Goal: Transaction & Acquisition: Purchase product/service

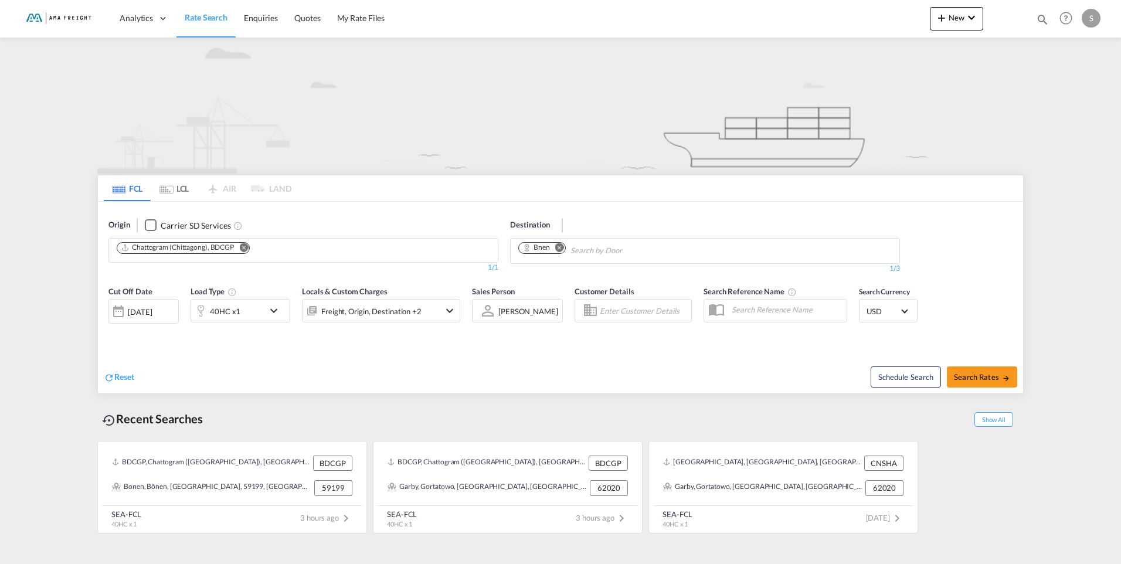
click at [561, 246] on md-icon "Remove" at bounding box center [559, 247] width 9 height 9
type input "rabow"
click at [557, 284] on div "62020 PL-62020" at bounding box center [609, 277] width 223 height 35
click at [987, 375] on span "Search Rates" at bounding box center [982, 376] width 56 height 9
click at [562, 245] on md-icon "Remove" at bounding box center [563, 247] width 9 height 9
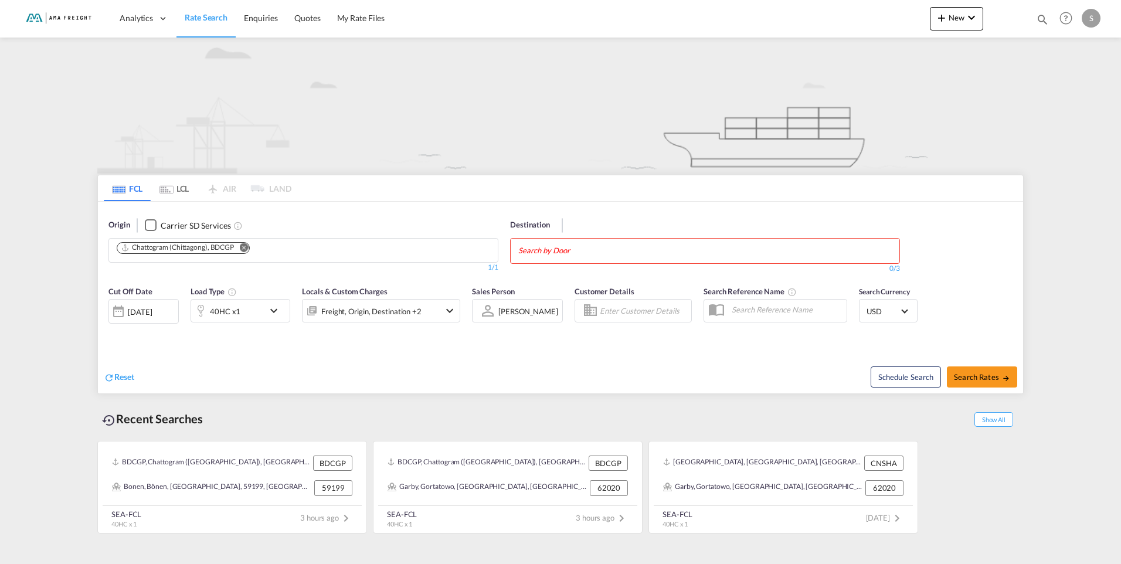
click at [552, 256] on body "Analytics Reports Rate Search Enquiries Quotes My Rate Files Analytics" at bounding box center [560, 282] width 1121 height 564
type input "rabow"
click at [551, 271] on div "62020 PL-62020" at bounding box center [609, 277] width 223 height 35
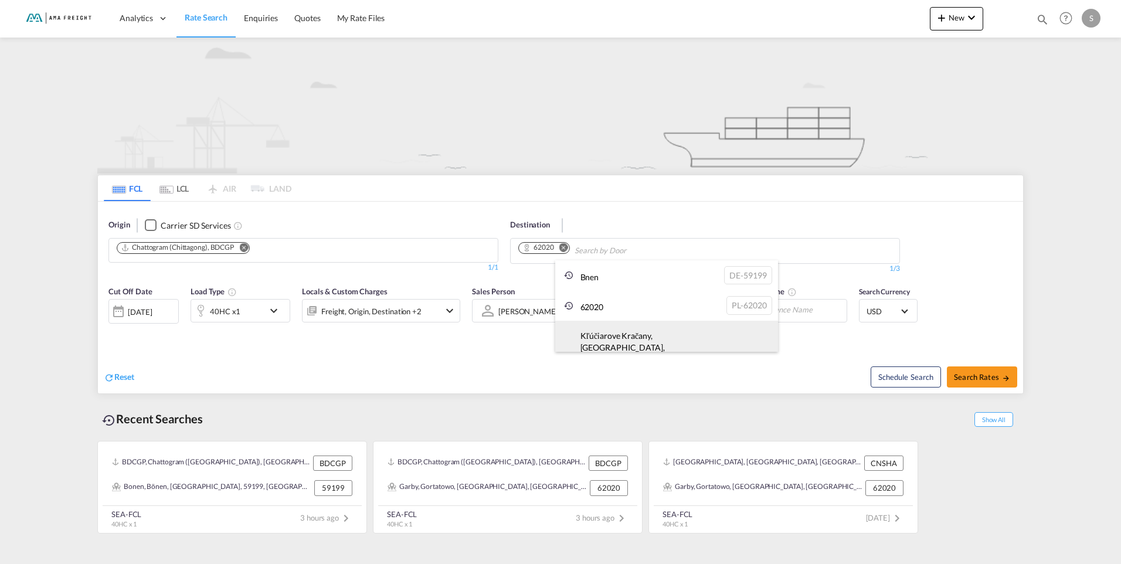
scroll to position [59, 0]
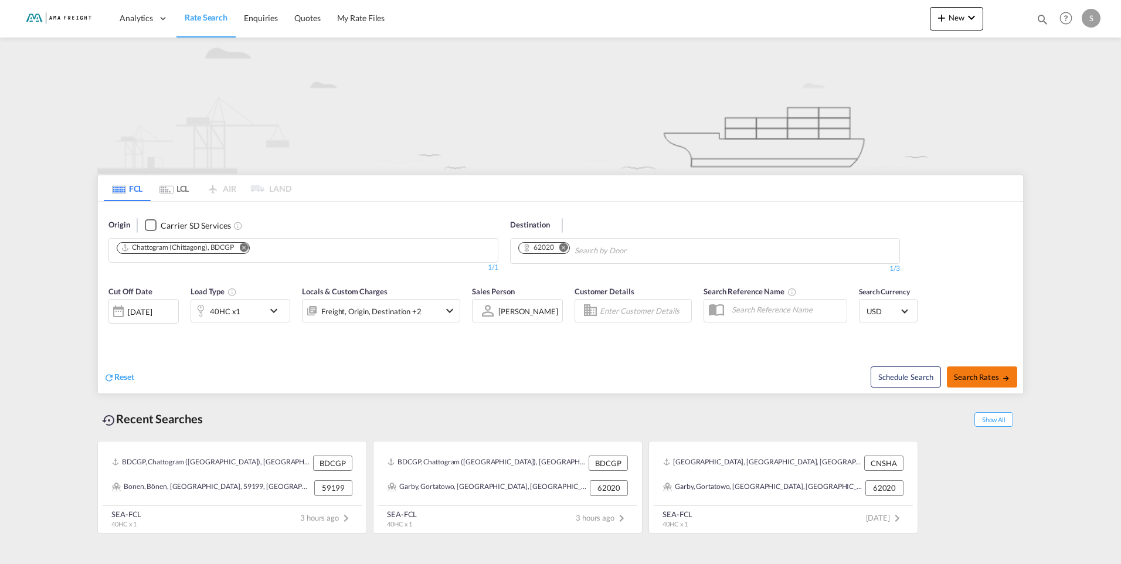
click at [981, 375] on span "Search Rates" at bounding box center [982, 376] width 56 height 9
click at [1036, 376] on md-content "Analytics Reports Rate Search Enquiries Quotes My Rate Files New Rates Ratecard" at bounding box center [560, 282] width 1121 height 564
click at [1035, 376] on md-content "Analytics Reports Rate Search Enquiries Quotes My Rate Files New Rates Ratecard" at bounding box center [560, 282] width 1121 height 564
click at [1033, 375] on md-content "Analytics Reports Rate Search Enquiries Quotes My Rate Files New Rates Ratecard" at bounding box center [560, 282] width 1121 height 564
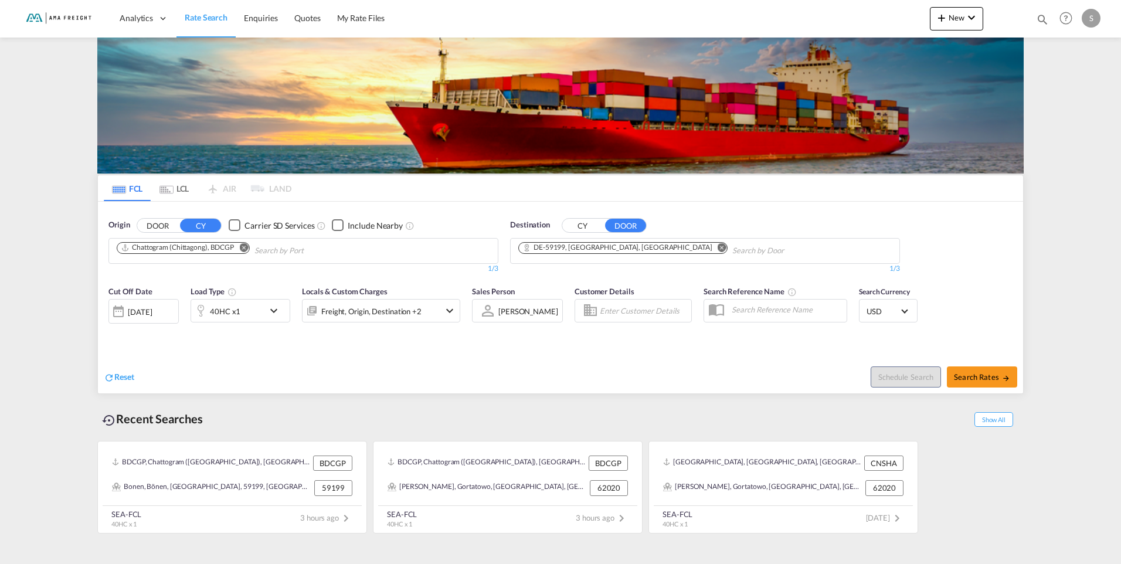
click at [718, 247] on md-icon "Remove" at bounding box center [722, 247] width 9 height 9
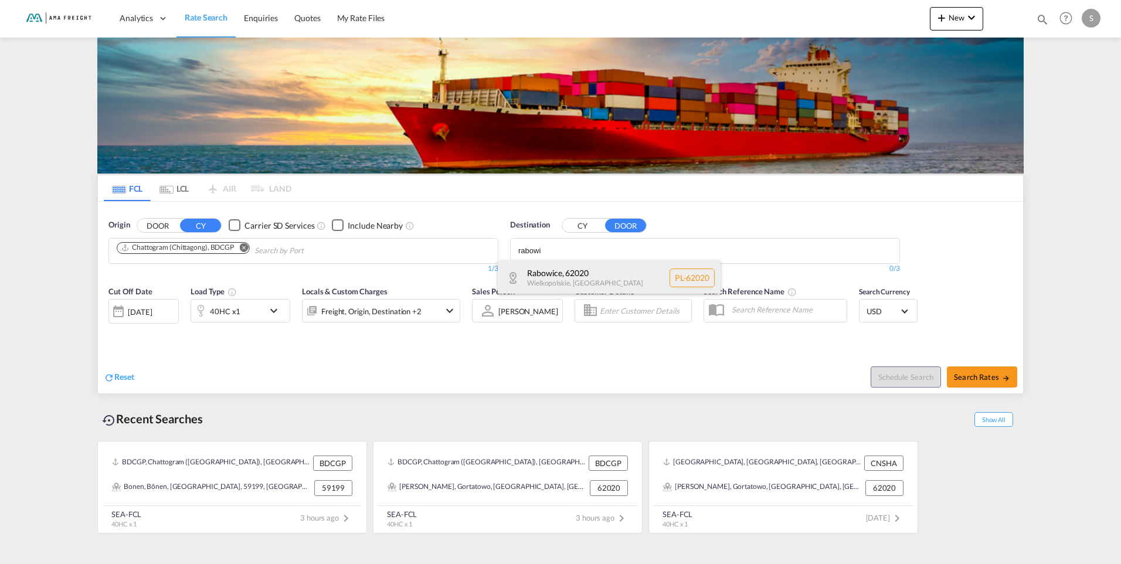
type input "rabowi"
click at [579, 283] on div "Rabowice , 62020 Wielkopolskie , [GEOGRAPHIC_DATA] PL-62020" at bounding box center [609, 277] width 223 height 35
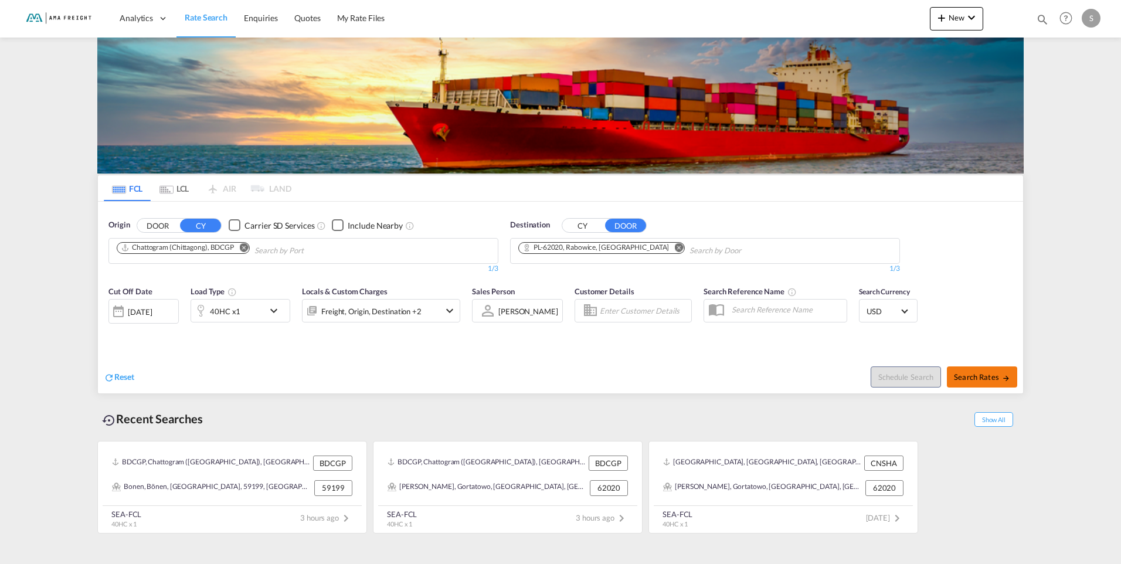
click at [989, 377] on span "Search Rates" at bounding box center [982, 376] width 56 height 9
type input "BDCGP to 62020 / [DATE]"
